Goal: Task Accomplishment & Management: Manage account settings

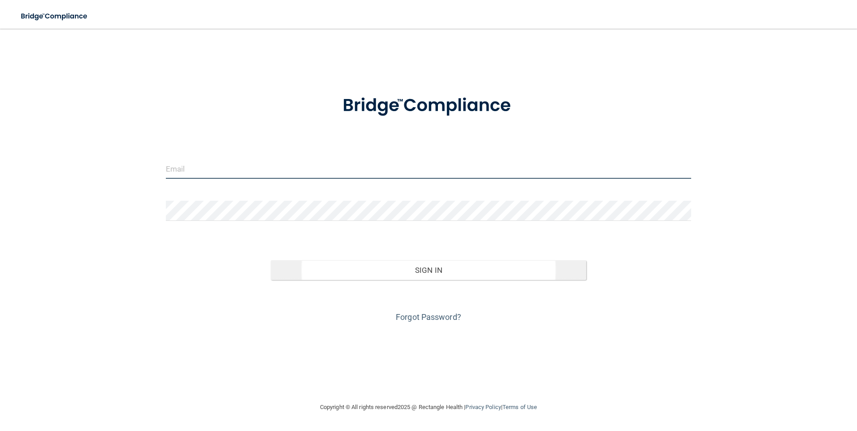
type input "[EMAIL_ADDRESS][PERSON_NAME][DOMAIN_NAME]"
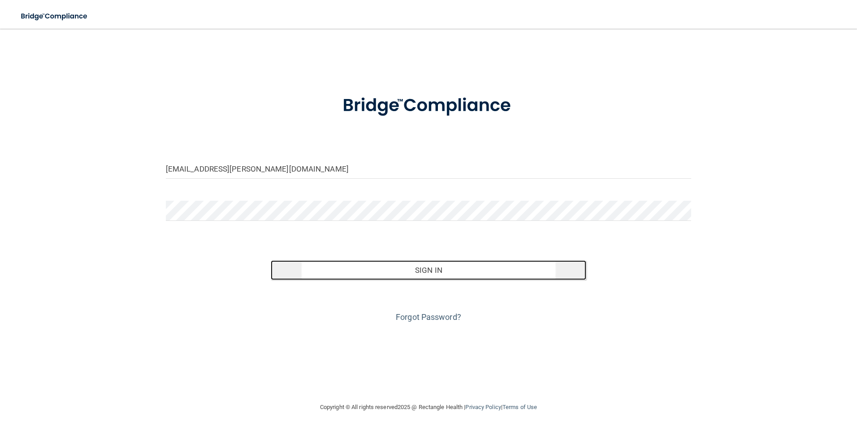
click at [443, 269] on button "Sign In" at bounding box center [429, 270] width 316 height 20
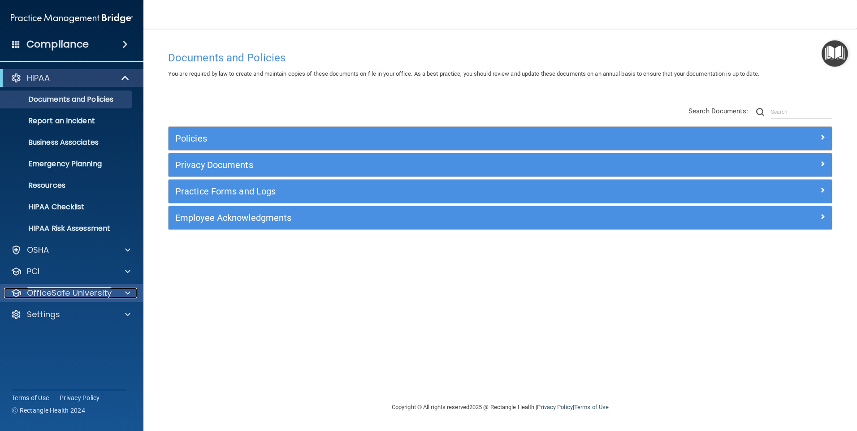
click at [74, 295] on p "OfficeSafe University" at bounding box center [69, 293] width 85 height 11
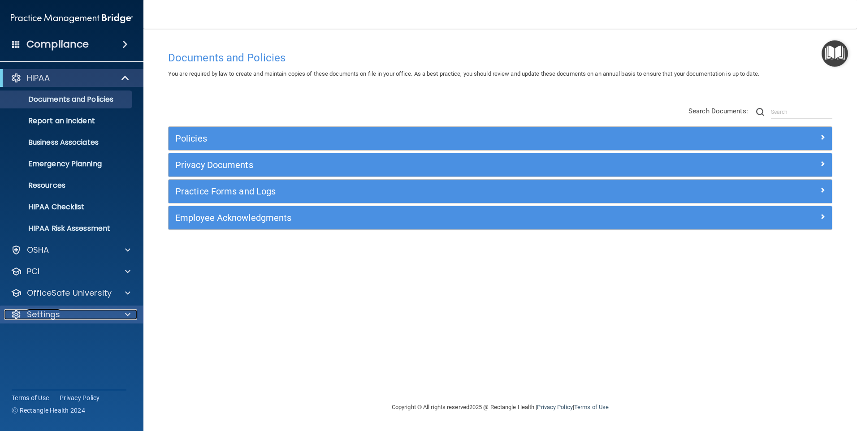
click at [74, 316] on div "Settings" at bounding box center [59, 314] width 111 height 11
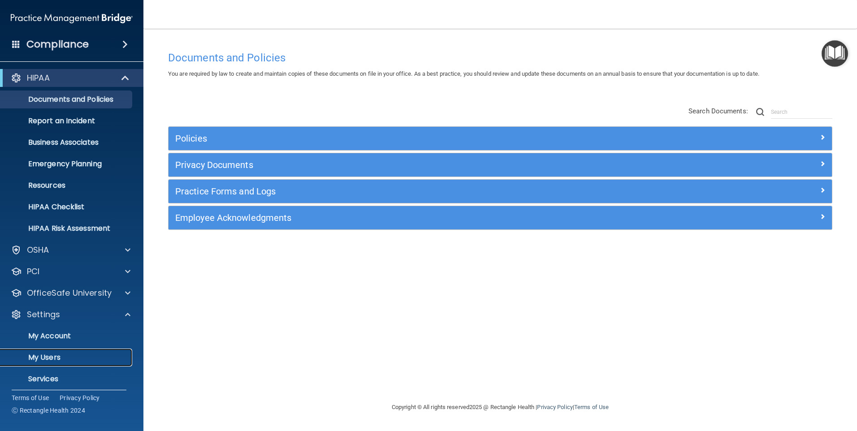
click at [65, 354] on p "My Users" at bounding box center [67, 357] width 122 height 9
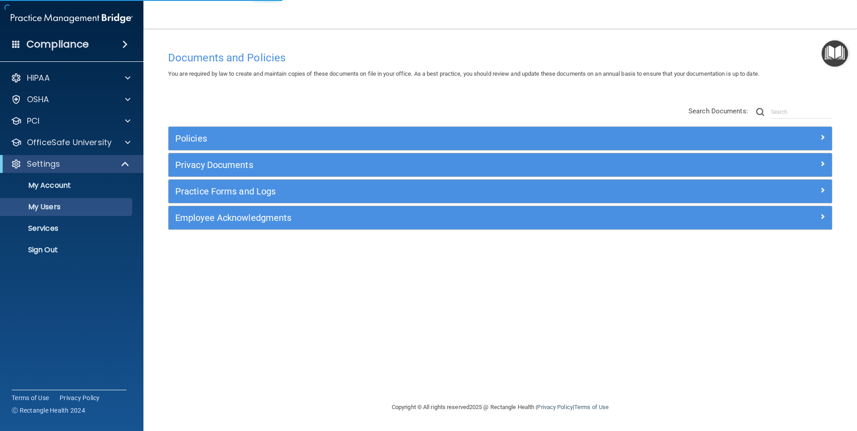
select select "20"
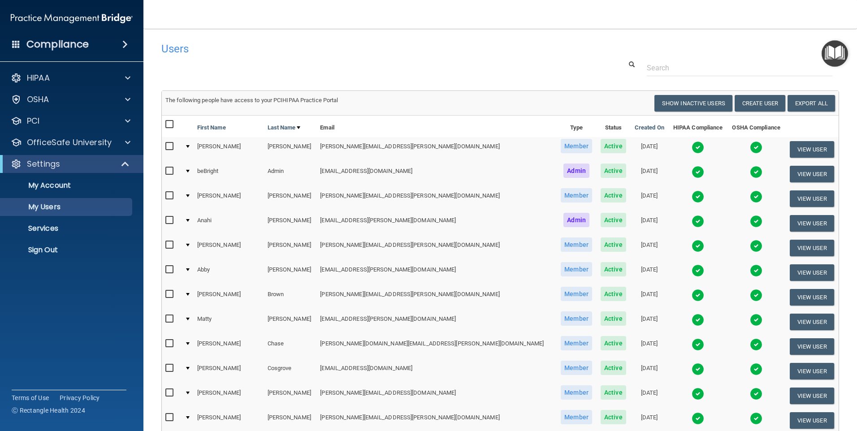
click at [692, 149] on img at bounding box center [698, 147] width 13 height 13
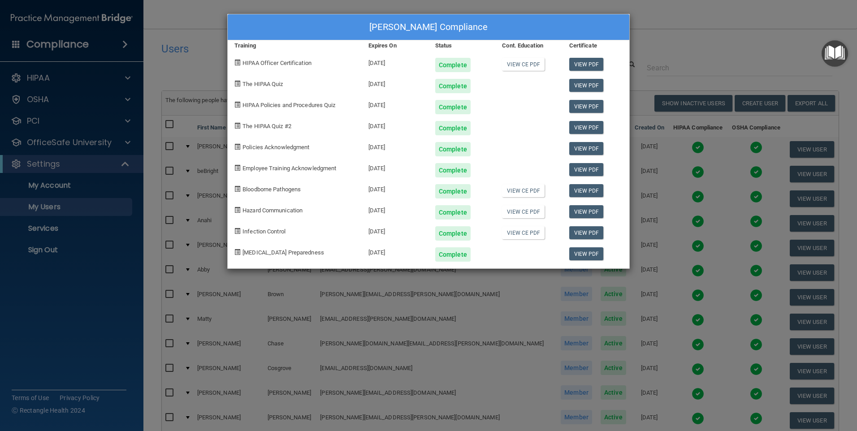
click at [697, 58] on div "[PERSON_NAME] Compliance Training Expires On Status Cont. Education Certificate…" at bounding box center [428, 215] width 857 height 431
